Goal: Check status: Verify the current state of an ongoing process or item

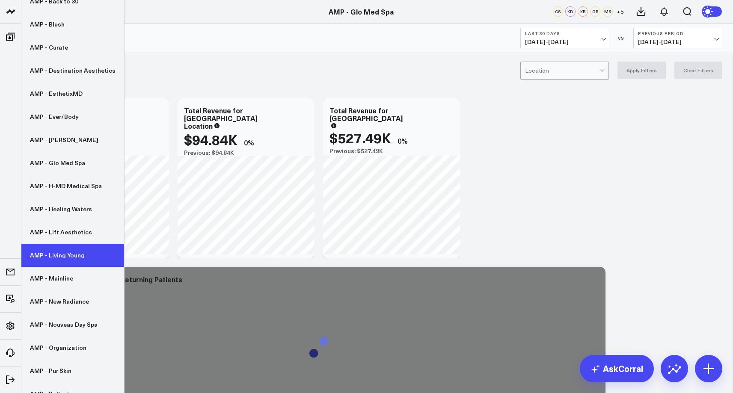
scroll to position [128, 0]
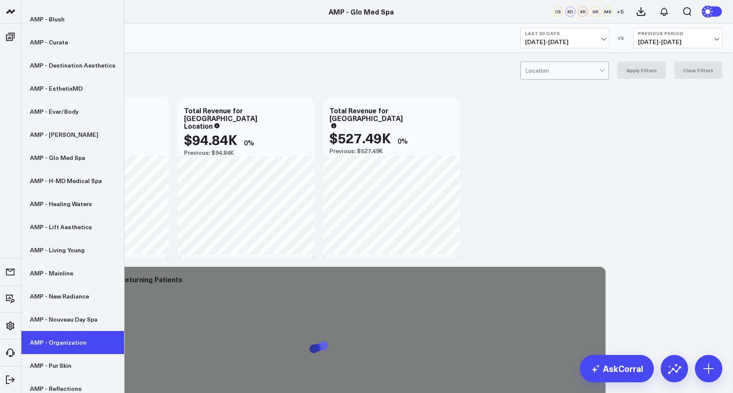
click at [69, 332] on link "AMP - Organization" at bounding box center [72, 342] width 103 height 23
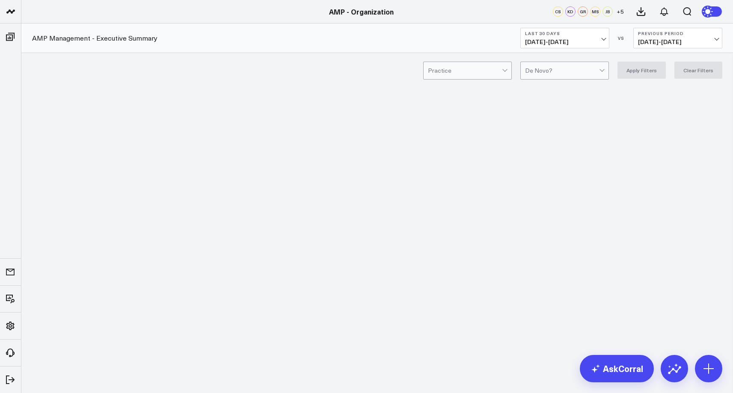
click at [601, 39] on span "[DATE] - [DATE]" at bounding box center [565, 42] width 80 height 7
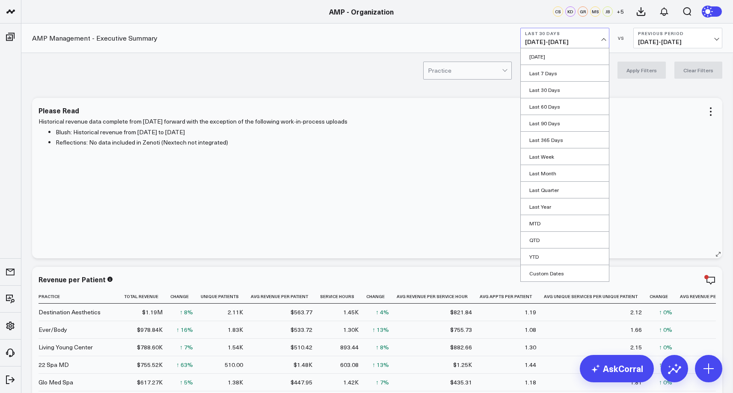
click at [546, 222] on link "MTD" at bounding box center [565, 223] width 88 height 16
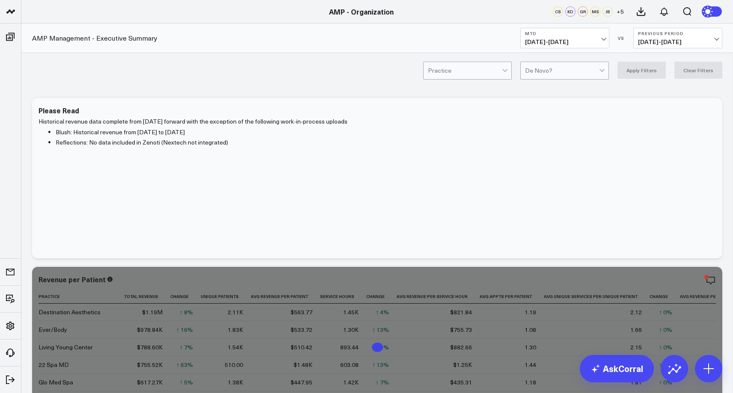
click at [717, 39] on span "[DATE] - [DATE]" at bounding box center [678, 42] width 80 height 7
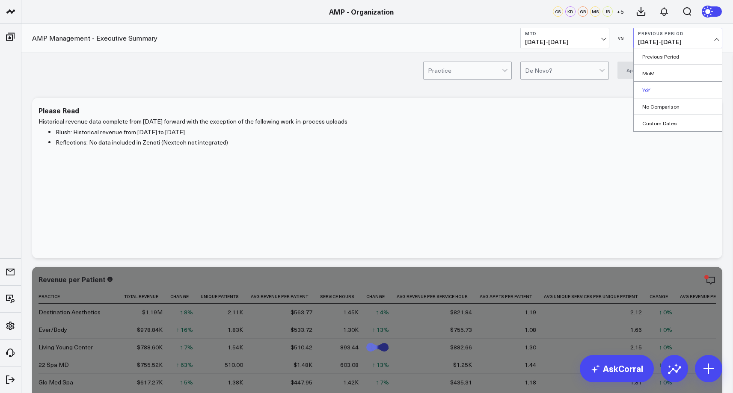
click at [680, 87] on link "YoY" at bounding box center [678, 90] width 88 height 16
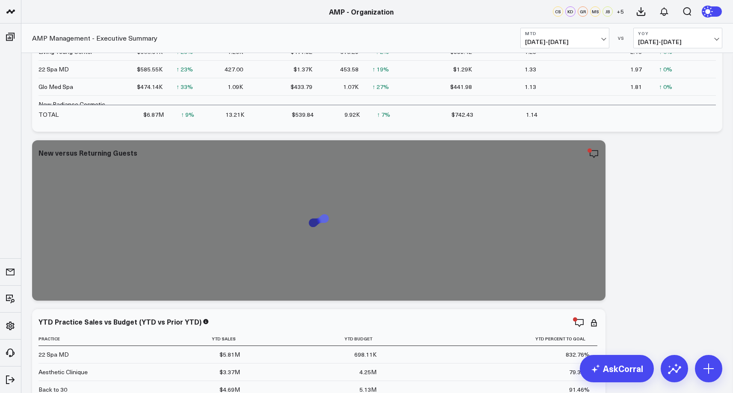
scroll to position [299, 0]
